Goal: Find specific page/section: Find specific page/section

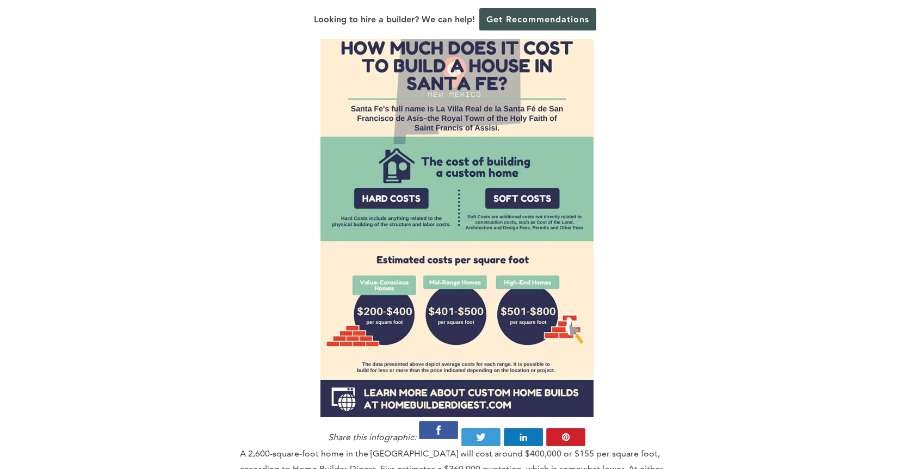
scroll to position [910, 0]
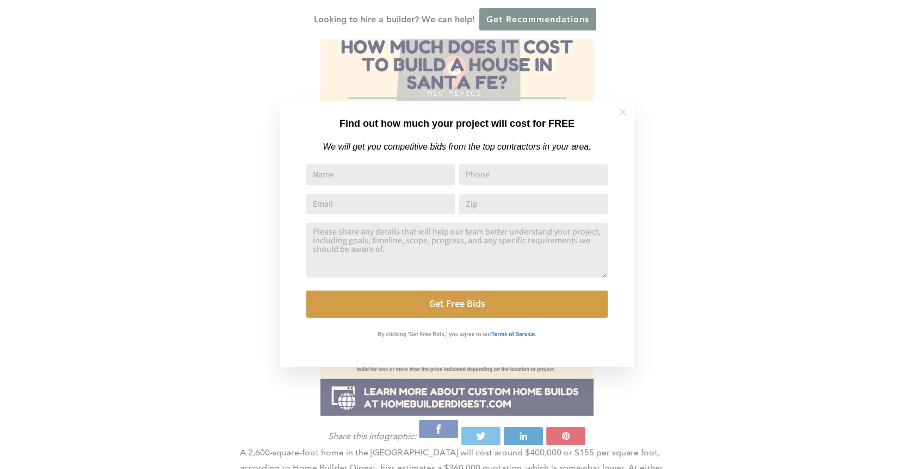
click at [619, 115] on icon at bounding box center [623, 112] width 12 height 12
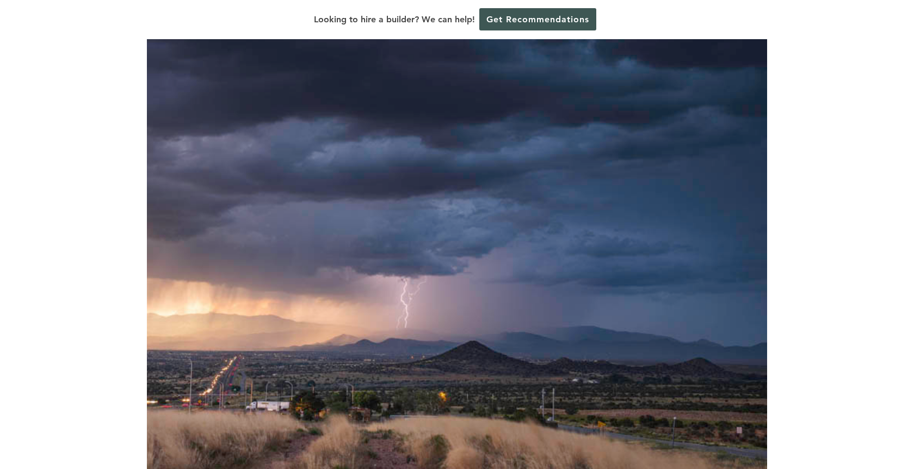
scroll to position [0, 0]
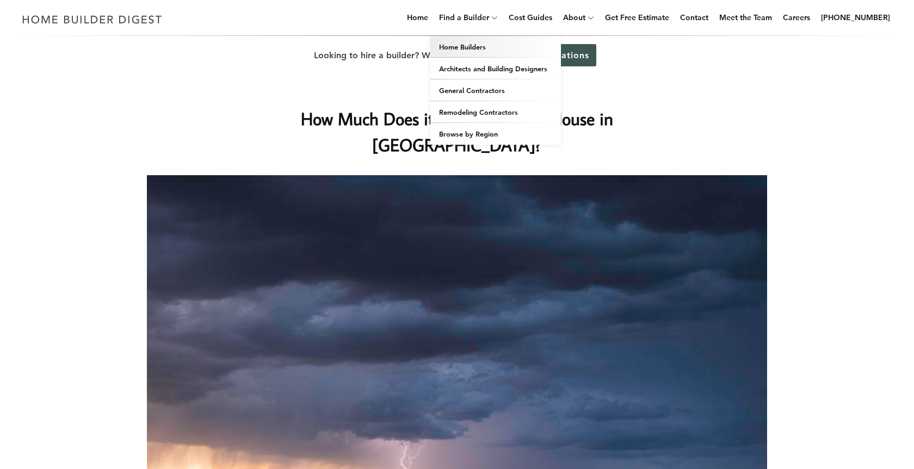
click at [479, 48] on link "Home Builders" at bounding box center [495, 47] width 131 height 22
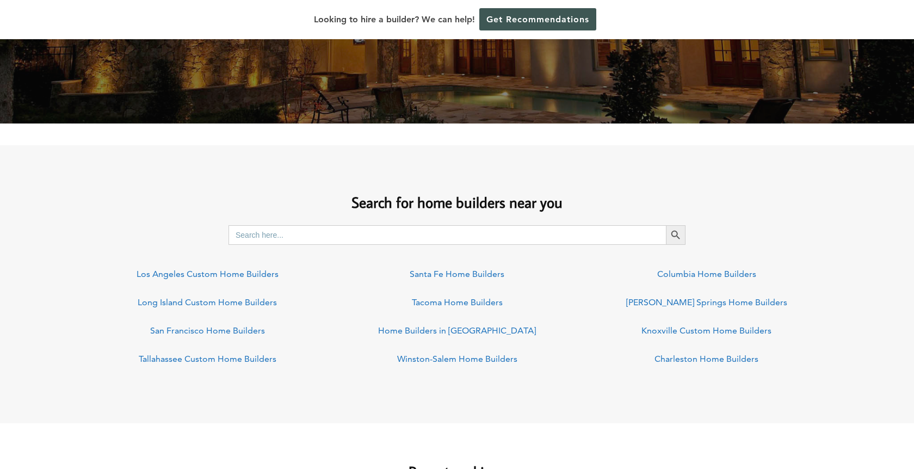
scroll to position [708, 0]
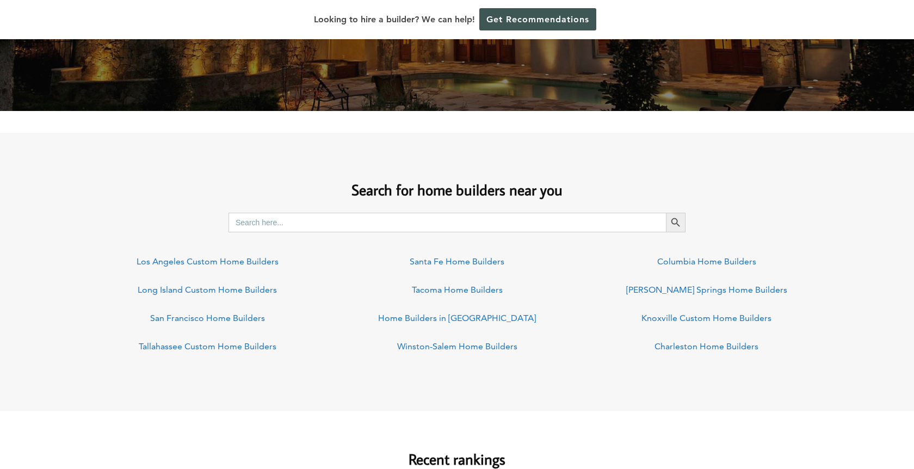
click at [466, 260] on link "Santa Fe Home Builders" at bounding box center [457, 261] width 95 height 10
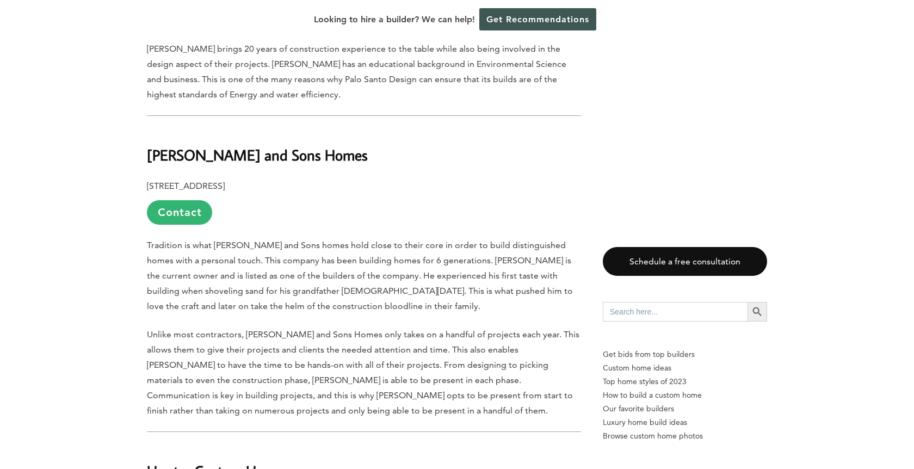
scroll to position [1926, 0]
